Goal: Information Seeking & Learning: Find specific fact

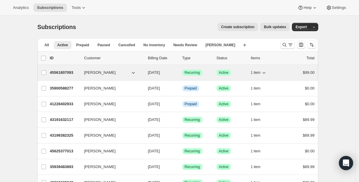
click at [65, 72] on p "45561807093" at bounding box center [65, 72] width 30 height 6
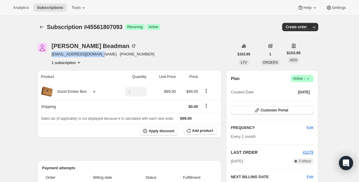
drag, startPoint x: 54, startPoint y: 55, endPoint x: 102, endPoint y: 54, distance: 48.8
click at [102, 55] on span "[EMAIL_ADDRESS][DOMAIN_NAME] · [PHONE_NUMBER]" at bounding box center [103, 54] width 103 height 6
copy span "[EMAIL_ADDRESS][DOMAIN_NAME]"
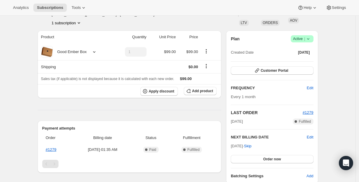
scroll to position [96, 0]
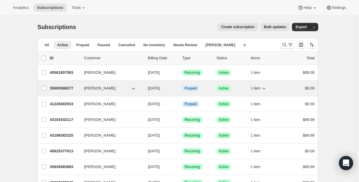
click at [62, 89] on p "35900588277" at bounding box center [65, 88] width 30 height 6
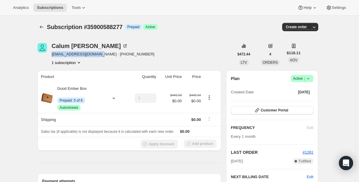
drag, startPoint x: 53, startPoint y: 55, endPoint x: 103, endPoint y: 55, distance: 50.0
click at [103, 55] on span "[EMAIL_ADDRESS][DOMAIN_NAME] · [PHONE_NUMBER]" at bounding box center [103, 54] width 103 height 6
copy span "[EMAIL_ADDRESS][DOMAIN_NAME]"
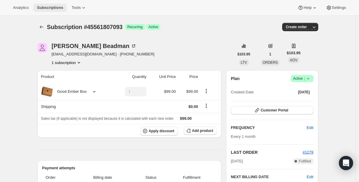
click at [56, 7] on span "Subscriptions" at bounding box center [50, 7] width 26 height 5
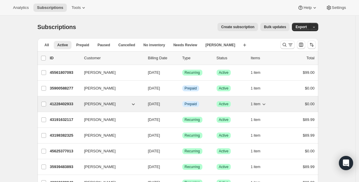
click at [62, 104] on p "41228402933" at bounding box center [65, 104] width 30 height 6
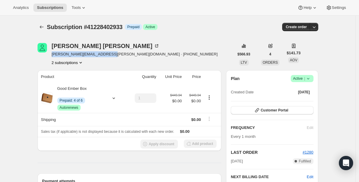
drag, startPoint x: 53, startPoint y: 54, endPoint x: 107, endPoint y: 54, distance: 54.1
click at [107, 55] on span "[PERSON_NAME][EMAIL_ADDRESS][PERSON_NAME][DOMAIN_NAME] · [PHONE_NUMBER]" at bounding box center [135, 54] width 166 height 6
copy span "[PERSON_NAME][EMAIL_ADDRESS][PERSON_NAME][DOMAIN_NAME]"
click at [40, 25] on button "Subscriptions" at bounding box center [42, 27] width 8 height 8
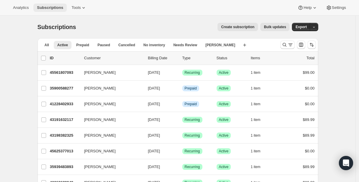
click at [56, 7] on span "Subscriptions" at bounding box center [50, 7] width 26 height 5
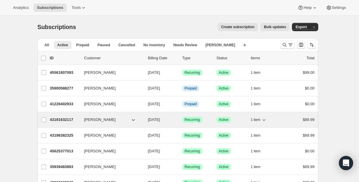
click at [63, 119] on p "43191632117" at bounding box center [65, 120] width 30 height 6
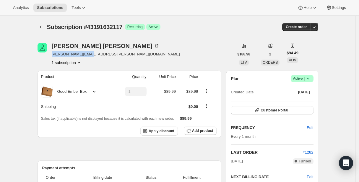
drag, startPoint x: 54, startPoint y: 55, endPoint x: 90, endPoint y: 56, distance: 35.8
click at [90, 56] on span "[PERSON_NAME][EMAIL_ADDRESS][PERSON_NAME][DOMAIN_NAME]" at bounding box center [116, 54] width 128 height 6
copy span "[PERSON_NAME][EMAIL_ADDRESS][PERSON_NAME][DOMAIN_NAME]"
click at [41, 26] on icon "Subscriptions" at bounding box center [42, 27] width 6 height 6
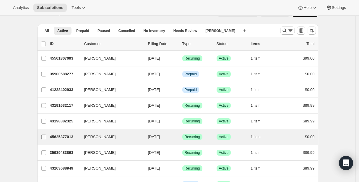
scroll to position [15, 0]
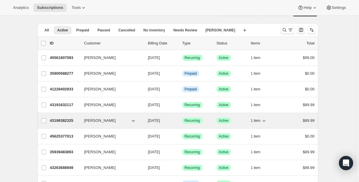
click at [68, 121] on p "43198382325" at bounding box center [65, 120] width 30 height 6
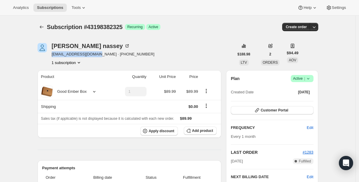
drag, startPoint x: 53, startPoint y: 54, endPoint x: 101, endPoint y: 55, distance: 47.9
click at [101, 55] on span "[EMAIL_ADDRESS][DOMAIN_NAME] · [PHONE_NUMBER]" at bounding box center [103, 54] width 103 height 6
copy span "[EMAIL_ADDRESS][DOMAIN_NAME]"
click at [43, 24] on button "Subscriptions" at bounding box center [42, 27] width 8 height 8
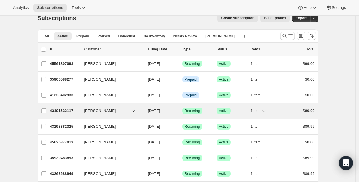
scroll to position [18, 0]
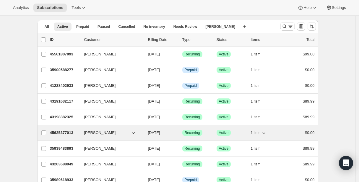
click at [70, 133] on p "45625377013" at bounding box center [65, 133] width 30 height 6
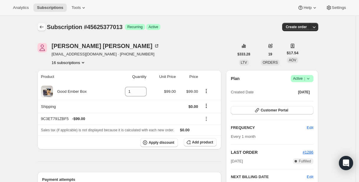
click at [44, 27] on icon "Subscriptions" at bounding box center [42, 27] width 6 height 6
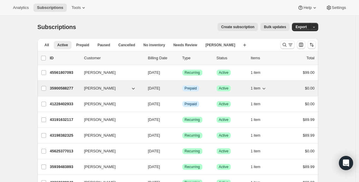
click at [58, 90] on p "35900588277" at bounding box center [65, 88] width 30 height 6
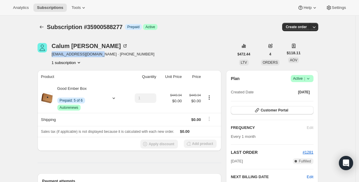
drag, startPoint x: 53, startPoint y: 54, endPoint x: 103, endPoint y: 55, distance: 50.3
click at [103, 55] on span "[EMAIL_ADDRESS][DOMAIN_NAME] · [PHONE_NUMBER]" at bounding box center [103, 54] width 103 height 6
copy span "[EMAIL_ADDRESS][DOMAIN_NAME]"
